Goal: Use online tool/utility: Use online tool/utility

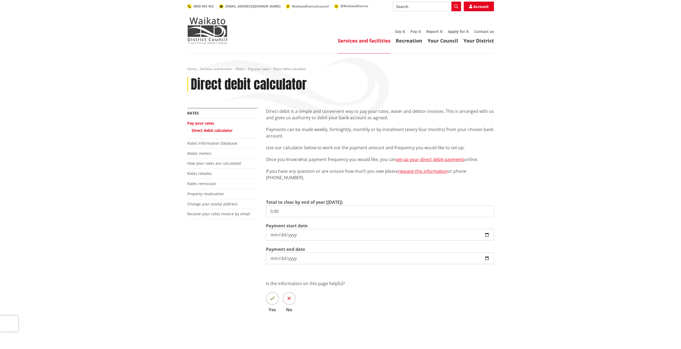
drag, startPoint x: 282, startPoint y: 209, endPoint x: 253, endPoint y: 209, distance: 29.2
click at [253, 209] on div "More from this section Rates Pay your rates Direct debit calculator Rates Infor…" at bounding box center [340, 218] width 315 height 220
type input "4,933.94"
drag, startPoint x: 485, startPoint y: 234, endPoint x: 486, endPoint y: 238, distance: 4.3
click at [485, 234] on input "[DATE]" at bounding box center [380, 235] width 228 height 12
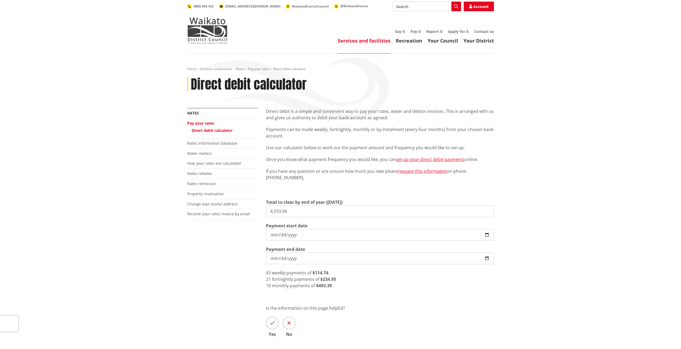
type input "[DATE]"
click at [255, 255] on div "More from this section Rates Pay your rates Direct debit calculator Rates Infor…" at bounding box center [340, 230] width 315 height 245
click at [488, 258] on input "[DATE]" at bounding box center [380, 259] width 228 height 12
click at [486, 257] on input "[DATE]" at bounding box center [380, 259] width 228 height 12
click at [250, 277] on div "More from this section Rates Pay your rates Direct debit calculator Rates Infor…" at bounding box center [340, 230] width 315 height 245
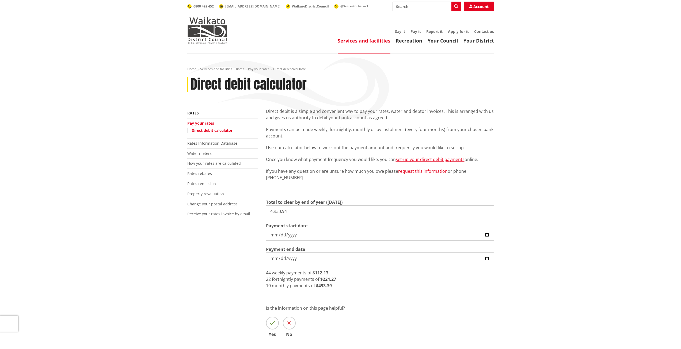
click at [335, 278] on strong "$224.27" at bounding box center [328, 280] width 16 height 6
click at [336, 280] on div "22 fortnightly payments of $224.27" at bounding box center [380, 279] width 228 height 6
drag, startPoint x: 490, startPoint y: 234, endPoint x: 488, endPoint y: 239, distance: 5.5
click at [490, 234] on input "[DATE]" at bounding box center [380, 235] width 228 height 12
click at [489, 258] on input "[DATE]" at bounding box center [380, 259] width 228 height 12
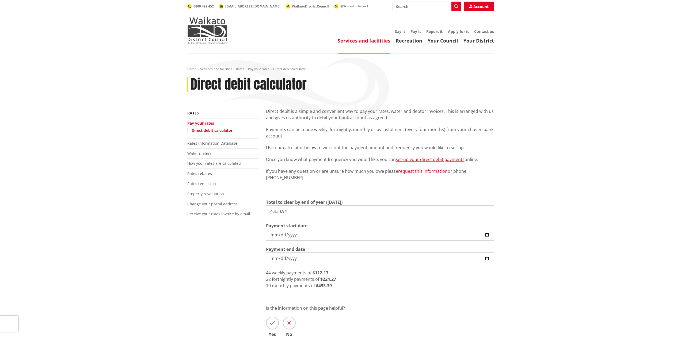
click at [455, 296] on div "Direct debit is a simple and convenient way to pay your rates, water and debtor…" at bounding box center [380, 230] width 236 height 245
click at [491, 234] on input "[DATE]" at bounding box center [380, 235] width 228 height 12
click at [484, 258] on input "[DATE]" at bounding box center [380, 259] width 228 height 12
click at [487, 258] on input "[DATE]" at bounding box center [380, 259] width 228 height 12
click at [338, 282] on div "22 fortnightly payments of $224.27" at bounding box center [380, 279] width 228 height 6
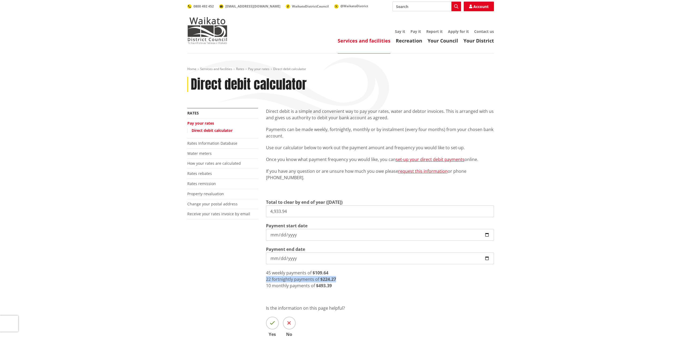
drag, startPoint x: 319, startPoint y: 278, endPoint x: 263, endPoint y: 281, distance: 55.5
click at [263, 281] on div "Direct debit is a simple and convenient way to pay your rates, water and debtor…" at bounding box center [380, 230] width 236 height 245
click at [361, 278] on div "22 fortnightly payments of $224.27" at bounding box center [380, 279] width 228 height 6
click at [487, 259] on input "[DATE]" at bounding box center [380, 259] width 228 height 12
click at [381, 285] on div "10 monthly payments of $493.39" at bounding box center [380, 286] width 228 height 6
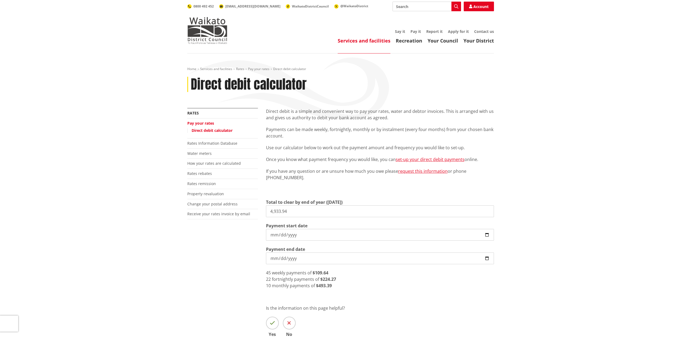
click at [485, 256] on input "[DATE]" at bounding box center [380, 259] width 228 height 12
click at [334, 278] on strong "$234.95" at bounding box center [328, 280] width 16 height 6
drag, startPoint x: 337, startPoint y: 278, endPoint x: 315, endPoint y: 277, distance: 22.2
click at [315, 277] on div "21 fortnightly payments of $234.95" at bounding box center [380, 279] width 228 height 6
click at [486, 258] on input "[DATE]" at bounding box center [380, 259] width 228 height 12
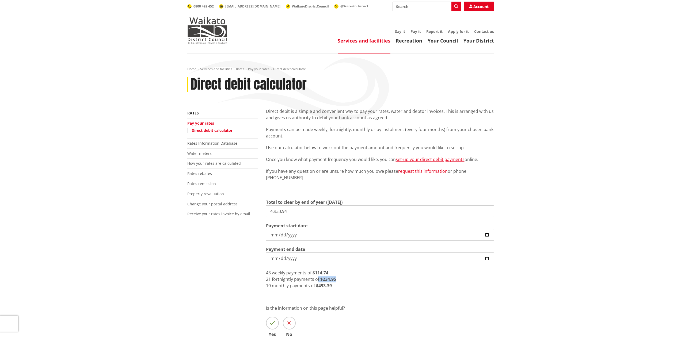
click at [342, 280] on div "21 fortnightly payments of $234.95" at bounding box center [380, 279] width 228 height 6
click at [488, 258] on input "[DATE]" at bounding box center [380, 259] width 228 height 12
click at [359, 285] on div "10 monthly payments of $493.39" at bounding box center [380, 286] width 228 height 6
click at [488, 257] on input "[DATE]" at bounding box center [380, 259] width 228 height 12
click at [344, 277] on div "21 fortnightly payments of $234.95" at bounding box center [380, 279] width 228 height 6
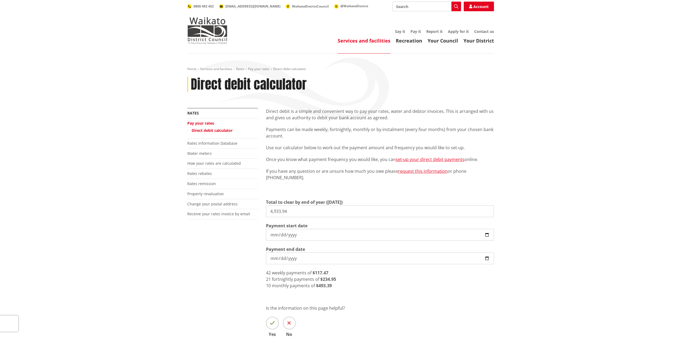
click at [486, 258] on input "[DATE]" at bounding box center [380, 259] width 228 height 12
click at [337, 278] on div "21 fortnightly payments of $234.95" at bounding box center [380, 279] width 228 height 6
click at [487, 256] on input "[DATE]" at bounding box center [380, 259] width 228 height 12
click at [486, 256] on input "[DATE]" at bounding box center [380, 259] width 228 height 12
click at [343, 279] on div "20 fortnightly payments of $246.70" at bounding box center [380, 279] width 228 height 6
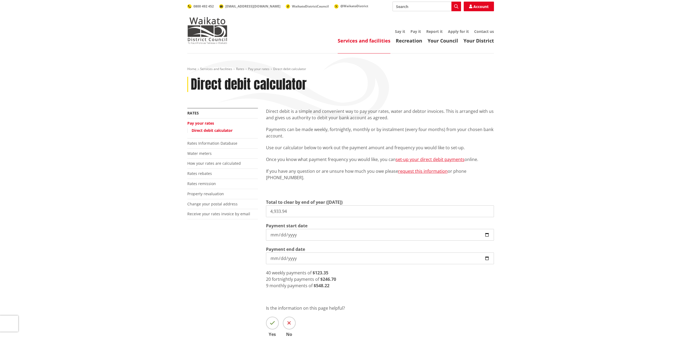
click at [489, 258] on input "[DATE]" at bounding box center [380, 259] width 228 height 12
type input "[DATE]"
click at [340, 279] on div "21 fortnightly payments of $234.95" at bounding box center [380, 279] width 228 height 6
click at [300, 211] on input "4,933.94" at bounding box center [380, 212] width 228 height 12
click at [306, 185] on div "Direct debit is a simple and convenient way to pay your rates, water and debtor…" at bounding box center [380, 151] width 228 height 86
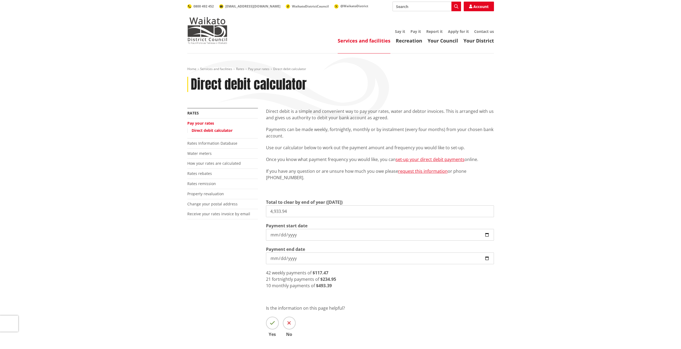
click at [340, 279] on div "21 fortnightly payments of $234.95" at bounding box center [380, 279] width 228 height 6
